Goal: Task Accomplishment & Management: Manage account settings

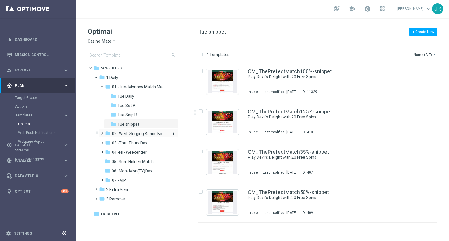
click at [132, 135] on span "02 -Wed- Surging Bonus Booster" at bounding box center [139, 133] width 55 height 5
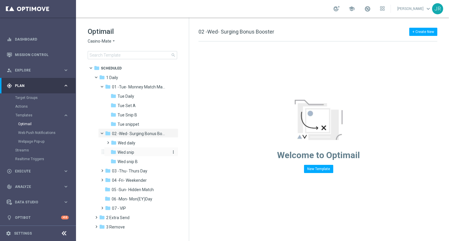
click at [129, 151] on span "Wed snip" at bounding box center [125, 152] width 17 height 5
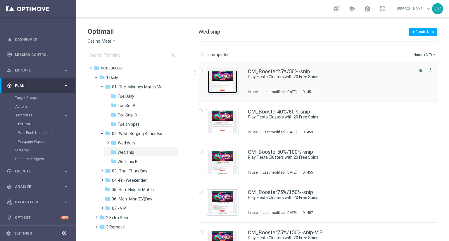
click at [228, 77] on img "Press SPACE to select this row." at bounding box center [222, 81] width 29 height 23
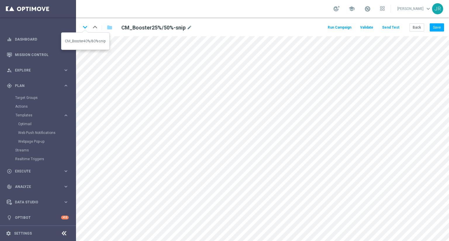
drag, startPoint x: 87, startPoint y: 26, endPoint x: 147, endPoint y: 61, distance: 69.4
click at [86, 26] on icon "keyboard_arrow_down" at bounding box center [85, 27] width 9 height 9
click at [87, 28] on icon "keyboard_arrow_down" at bounding box center [85, 27] width 9 height 9
click at [438, 27] on button "Save" at bounding box center [436, 27] width 14 height 8
click at [414, 30] on button "Back" at bounding box center [416, 27] width 15 height 8
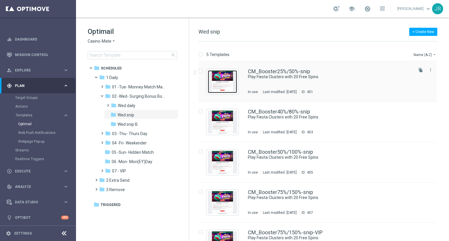
click at [228, 83] on img "Press SPACE to select this row." at bounding box center [222, 81] width 29 height 23
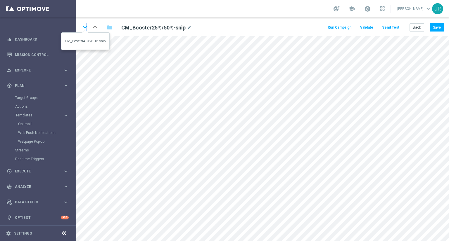
click at [86, 29] on icon "keyboard_arrow_down" at bounding box center [85, 27] width 9 height 9
click at [435, 28] on button "Save" at bounding box center [436, 27] width 14 height 8
click at [84, 27] on icon "keyboard_arrow_down" at bounding box center [85, 27] width 9 height 9
click at [85, 28] on icon "keyboard_arrow_down" at bounding box center [85, 27] width 9 height 9
click at [437, 26] on button "Save" at bounding box center [436, 27] width 14 height 8
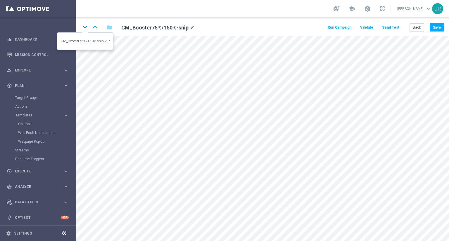
click at [86, 26] on icon "keyboard_arrow_down" at bounding box center [85, 27] width 9 height 9
click at [440, 25] on button "Save" at bounding box center [436, 27] width 14 height 8
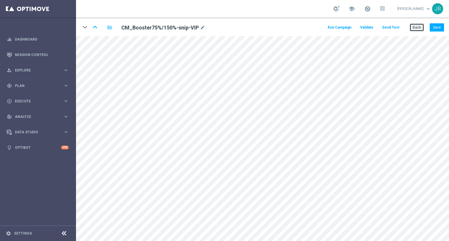
drag, startPoint x: 423, startPoint y: 28, endPoint x: 403, endPoint y: 28, distance: 20.2
click at [421, 28] on button "Back" at bounding box center [416, 27] width 15 height 8
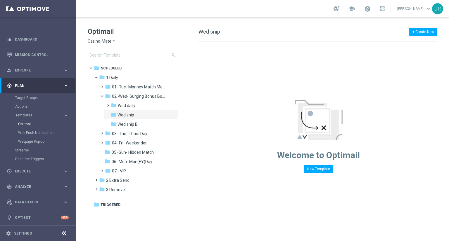
click at [90, 43] on span "Casino-Mate" at bounding box center [100, 42] width 24 height 6
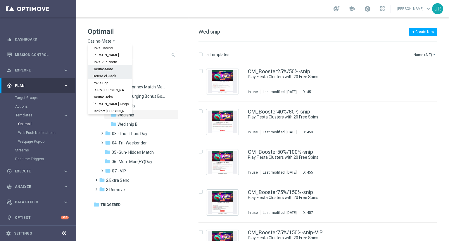
click at [0, 0] on span "House of Jack" at bounding box center [0, 0] width 0 height 0
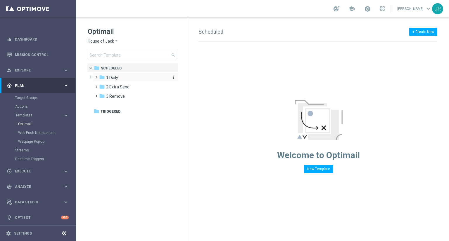
click at [112, 76] on span "1 Daily" at bounding box center [112, 77] width 12 height 5
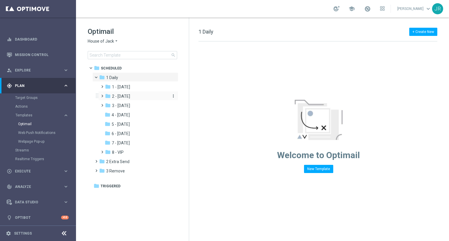
click at [124, 96] on span "2 - [DATE]" at bounding box center [121, 96] width 18 height 5
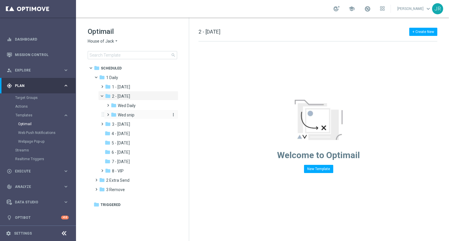
click at [124, 117] on span "Wed snip" at bounding box center [126, 114] width 17 height 5
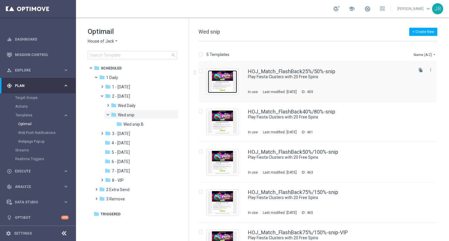
click at [222, 85] on img "Press SPACE to select this row." at bounding box center [222, 81] width 29 height 23
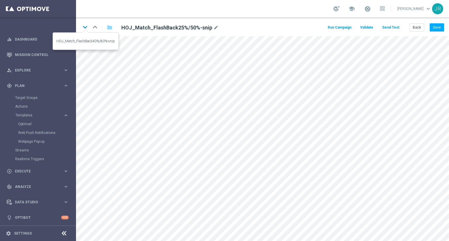
click at [84, 30] on icon "keyboard_arrow_down" at bounding box center [85, 27] width 9 height 9
click at [83, 27] on icon "keyboard_arrow_down" at bounding box center [85, 27] width 9 height 9
click at [86, 27] on icon "keyboard_arrow_down" at bounding box center [85, 27] width 9 height 9
click at [83, 29] on icon "keyboard_arrow_down" at bounding box center [85, 27] width 9 height 9
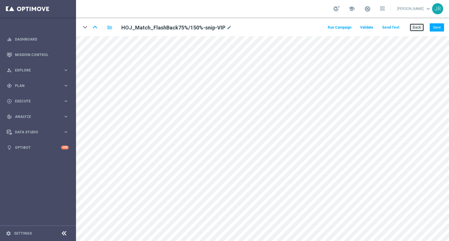
click at [420, 29] on button "Back" at bounding box center [416, 27] width 15 height 8
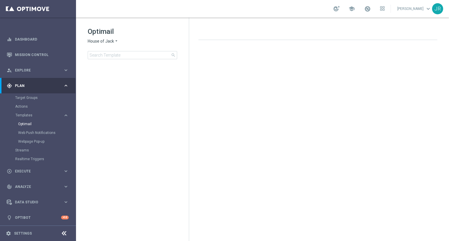
drag, startPoint x: 94, startPoint y: 40, endPoint x: 95, endPoint y: 44, distance: 3.3
click at [94, 40] on span "House of Jack" at bounding box center [101, 42] width 26 height 6
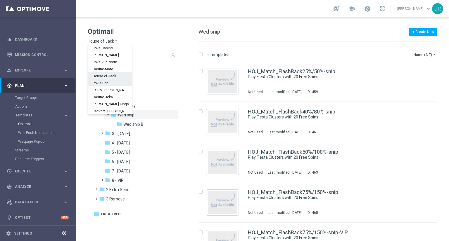
click at [0, 0] on span "Pokie Pop" at bounding box center [0, 0] width 0 height 0
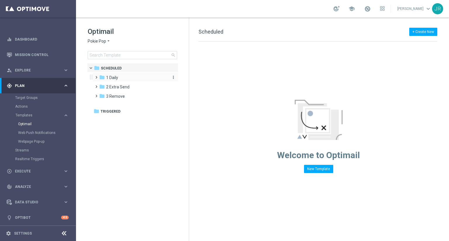
click at [113, 76] on span "1 Daily" at bounding box center [112, 77] width 12 height 5
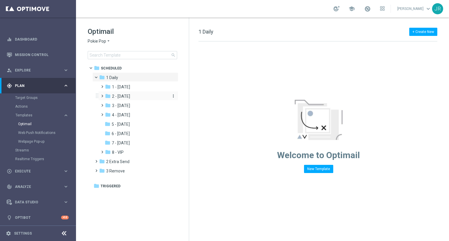
click at [126, 96] on span "2 - [DATE]" at bounding box center [121, 96] width 18 height 5
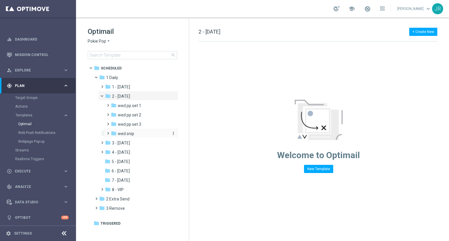
click at [124, 133] on span "wed snip" at bounding box center [126, 133] width 16 height 5
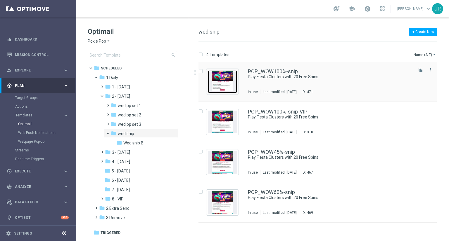
click at [225, 87] on img "Press SPACE to select this row." at bounding box center [222, 81] width 29 height 23
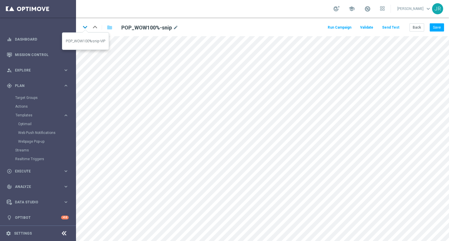
click at [86, 28] on icon "keyboard_arrow_down" at bounding box center [85, 27] width 9 height 9
click at [85, 27] on icon "keyboard_arrow_down" at bounding box center [85, 27] width 9 height 9
click at [86, 27] on icon "keyboard_arrow_down" at bounding box center [85, 27] width 9 height 9
